Goal: Check status: Check status

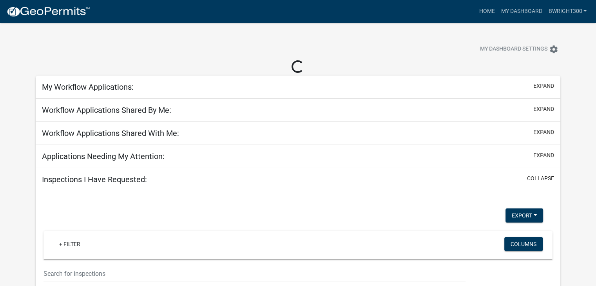
select select "1: 25"
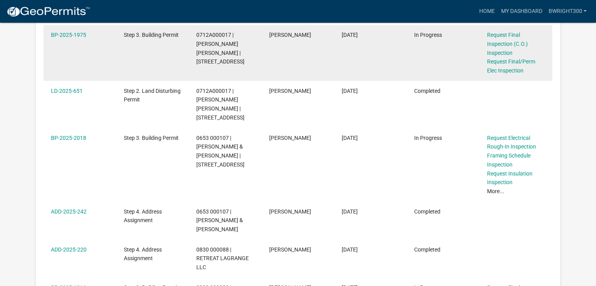
scroll to position [470, 0]
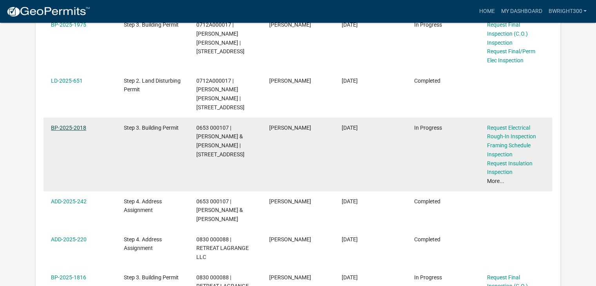
click at [76, 125] on link "BP-2025-2018" at bounding box center [68, 128] width 35 height 6
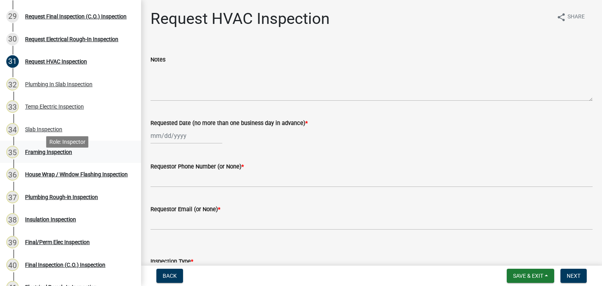
scroll to position [745, 0]
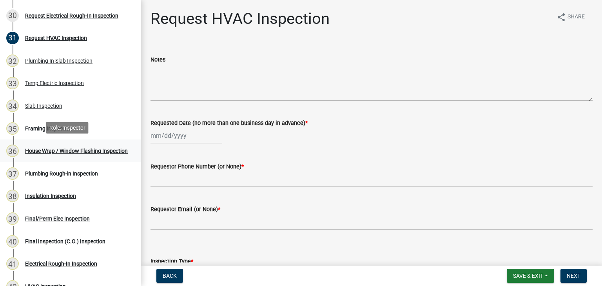
click at [71, 148] on div "House Wrap / Window Flashing Inspection" at bounding box center [76, 150] width 103 height 5
click at [54, 148] on div "House Wrap / Window Flashing Inspection" at bounding box center [76, 150] width 103 height 5
click at [95, 157] on link "36 House Wrap / Window Flashing Inspection" at bounding box center [70, 151] width 141 height 23
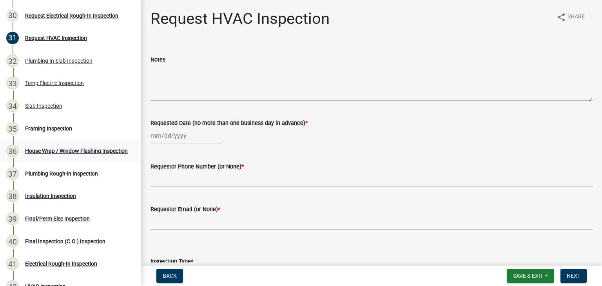
click at [12, 149] on div "36" at bounding box center [12, 151] width 13 height 13
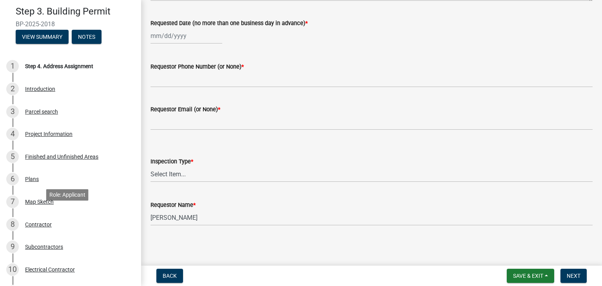
scroll to position [0, 0]
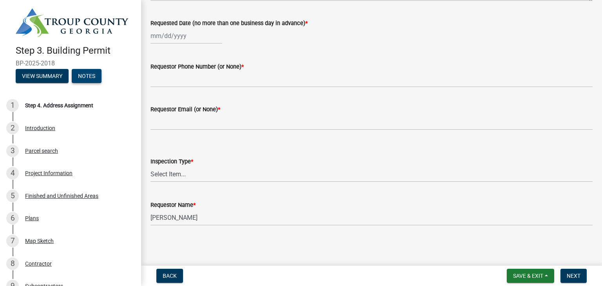
click at [92, 77] on button "Notes" at bounding box center [87, 76] width 30 height 14
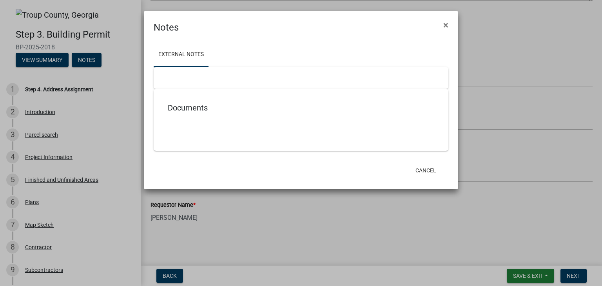
click at [52, 60] on ngb-modal-window "Notes × External Notes Documents Cancel" at bounding box center [301, 143] width 602 height 286
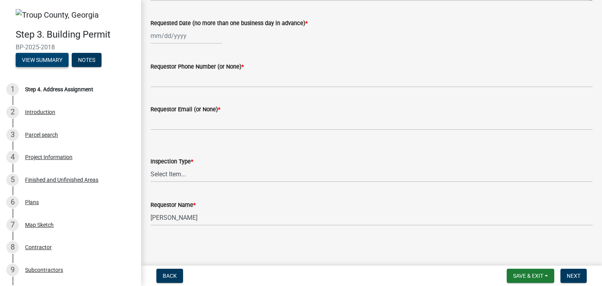
click at [51, 62] on button "View Summary" at bounding box center [42, 60] width 53 height 14
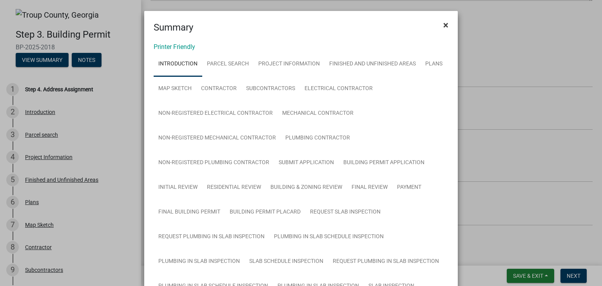
click at [443, 23] on span "×" at bounding box center [445, 25] width 5 height 11
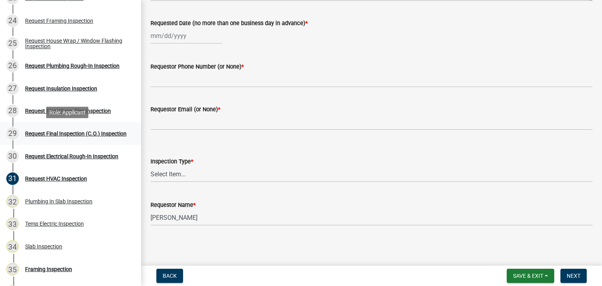
scroll to position [549, 0]
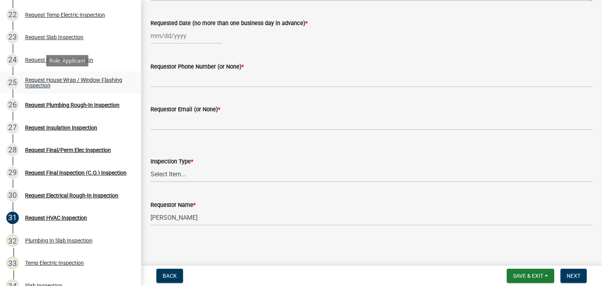
click at [64, 82] on div "Request House Wrap / Window Flashing Inspection" at bounding box center [76, 82] width 103 height 11
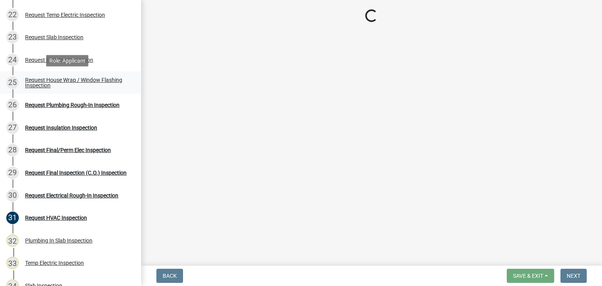
scroll to position [0, 0]
select select "d4a63920-dc66-4969-b180-05bf52efcb3d"
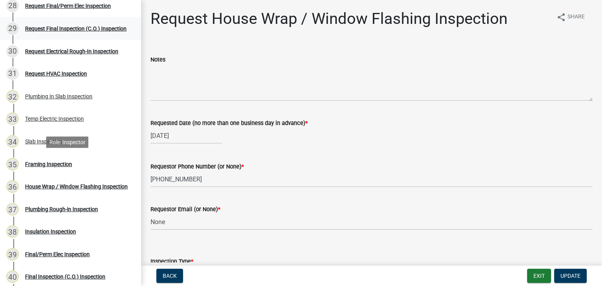
scroll to position [705, 0]
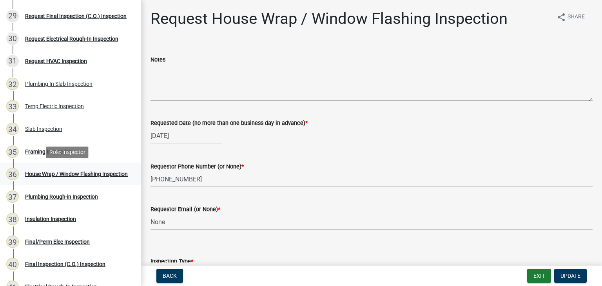
click at [56, 171] on div "House Wrap / Window Flashing Inspection" at bounding box center [76, 173] width 103 height 5
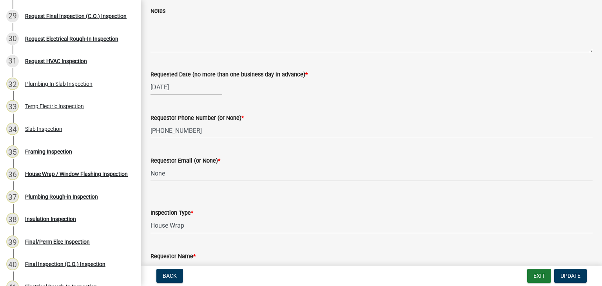
scroll to position [100, 0]
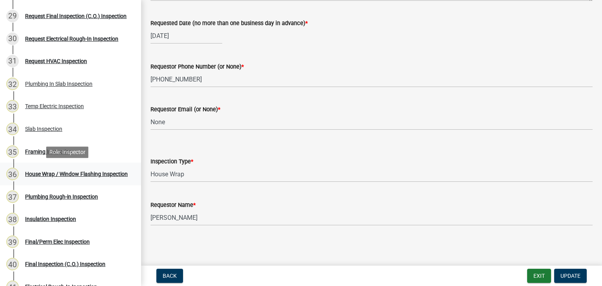
click at [71, 171] on div "House Wrap / Window Flashing Inspection" at bounding box center [76, 173] width 103 height 5
click at [114, 165] on link "36 House Wrap / Window Flashing Inspection" at bounding box center [70, 174] width 141 height 23
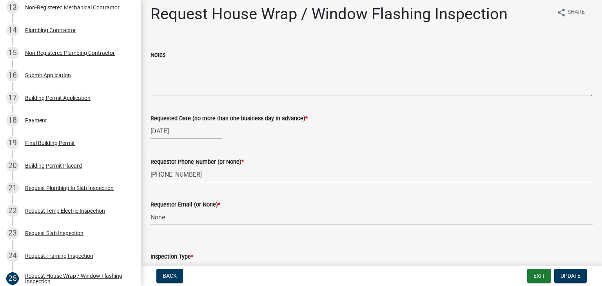
scroll to position [0, 0]
